Goal: Book appointment/travel/reservation

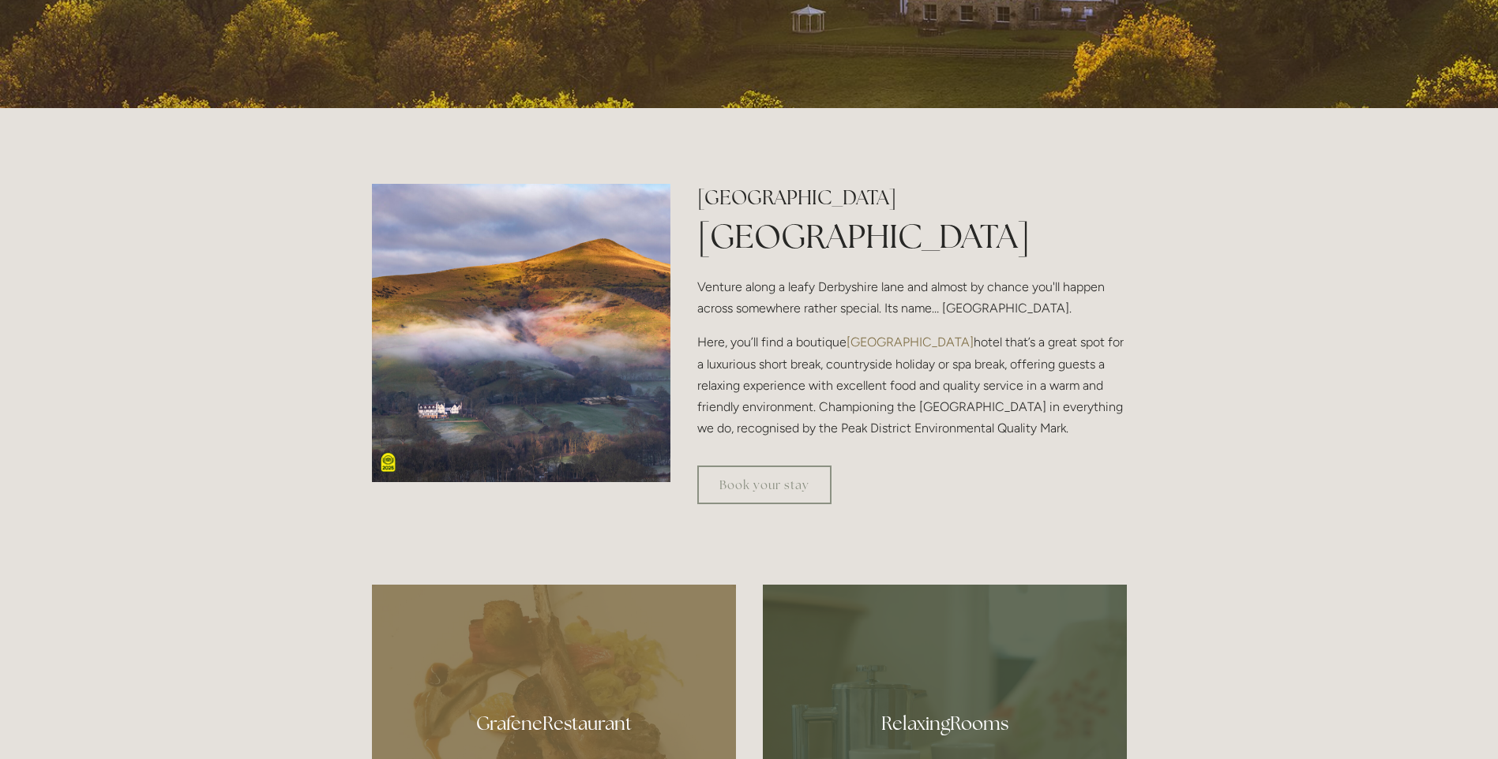
scroll to position [710, 0]
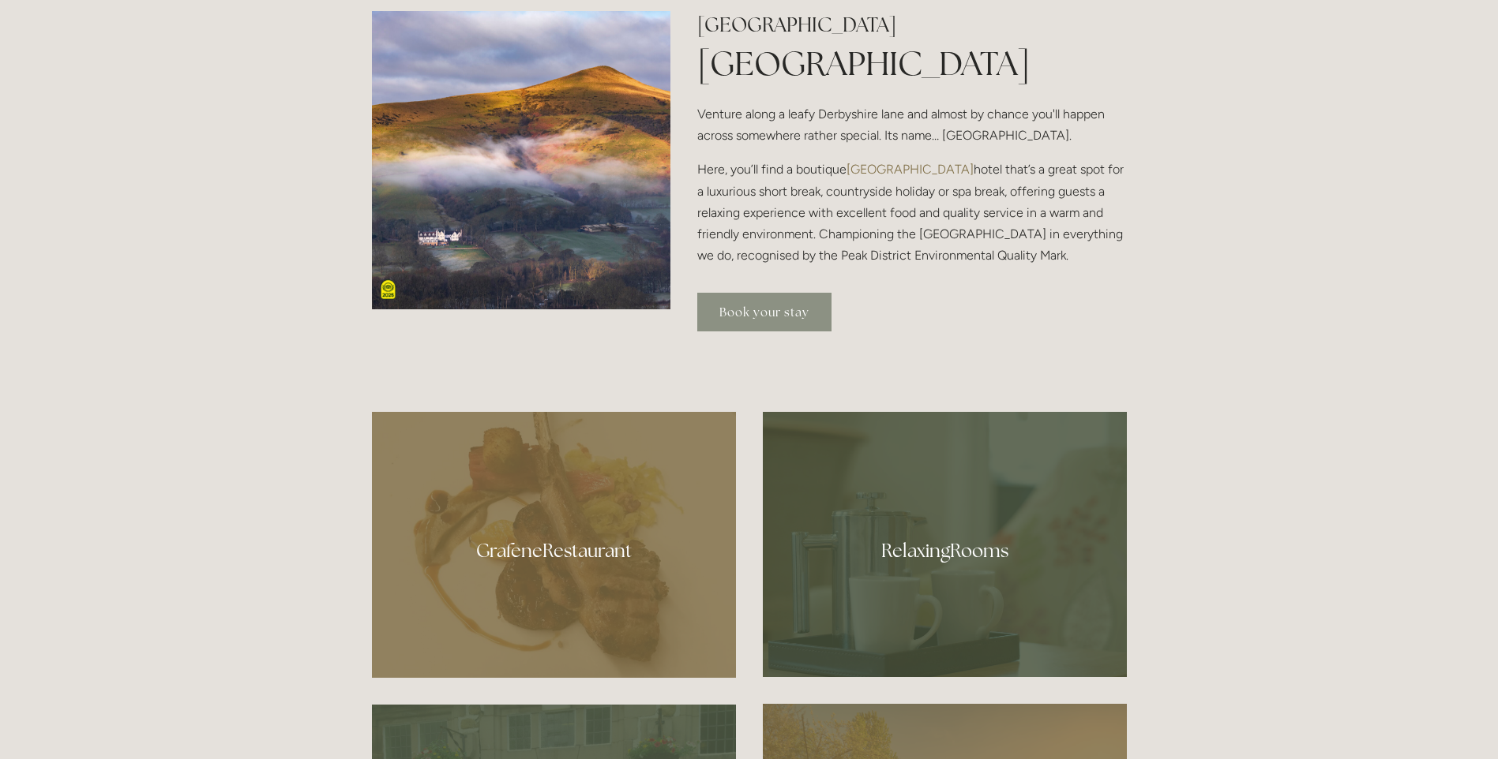
click at [732, 312] on link "Book your stay" at bounding box center [764, 312] width 134 height 39
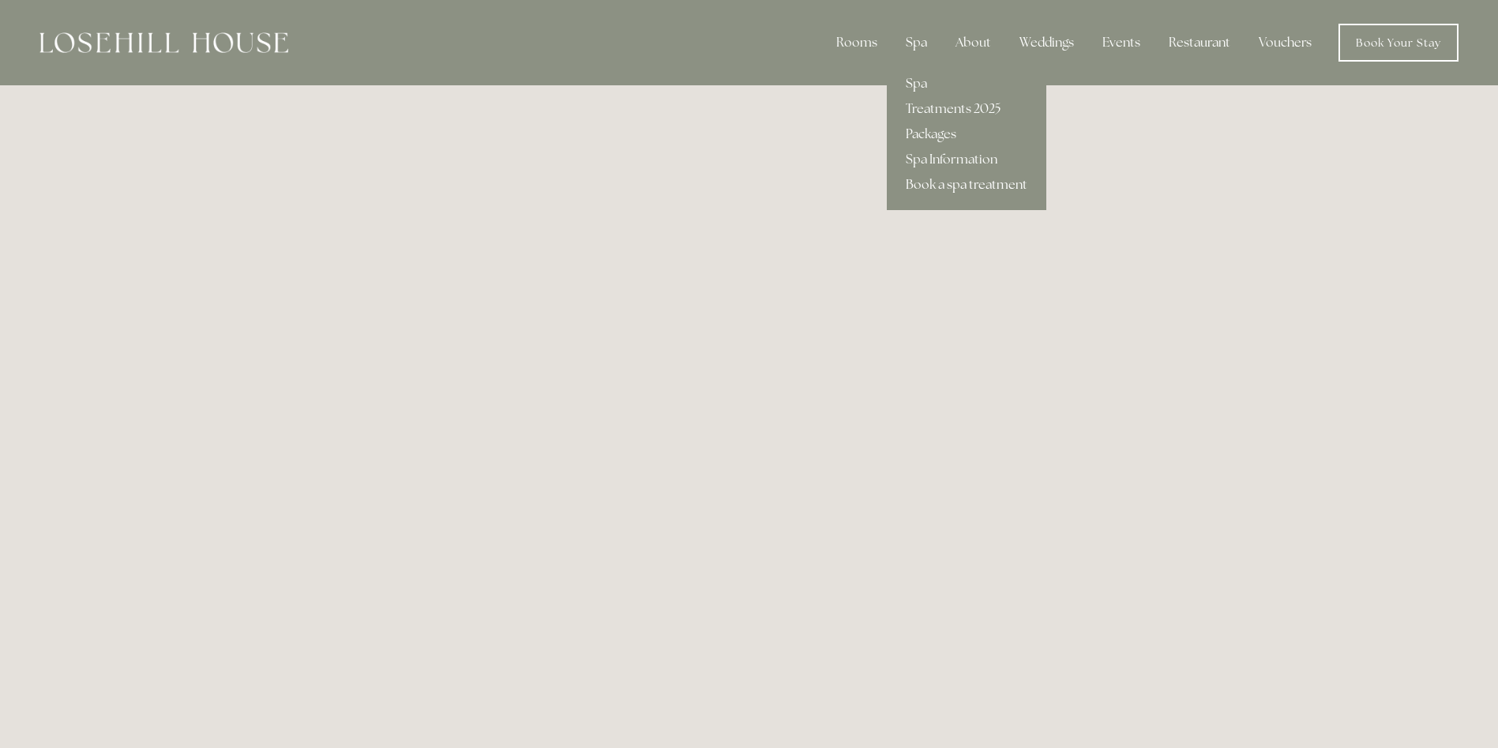
click at [949, 180] on link "Book a spa treatment" at bounding box center [966, 184] width 159 height 25
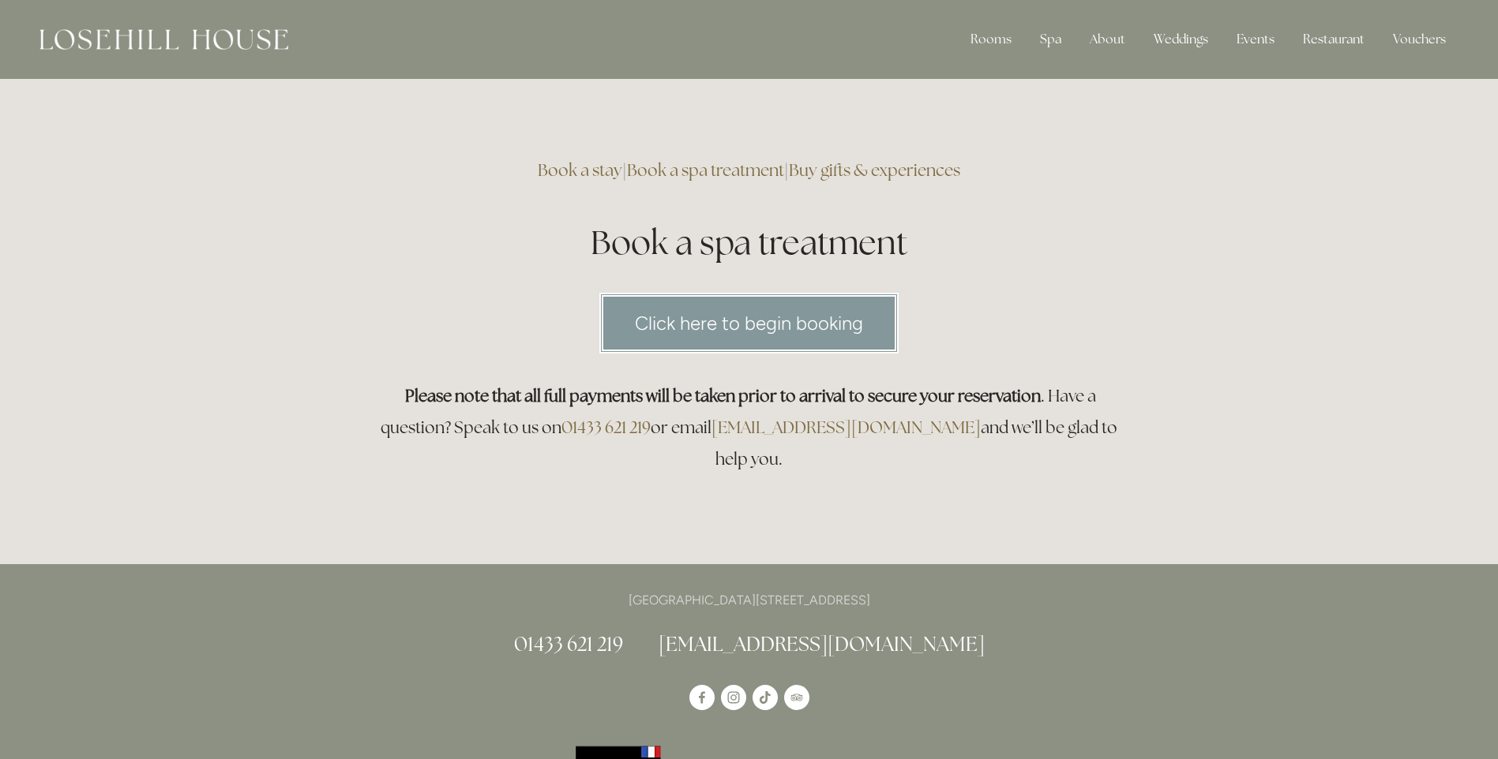
click at [696, 317] on link "Click here to begin booking" at bounding box center [748, 323] width 299 height 61
click at [114, 50] on div at bounding box center [163, 40] width 249 height 32
click at [114, 40] on img at bounding box center [163, 39] width 249 height 21
